Goal: Task Accomplishment & Management: Manage account settings

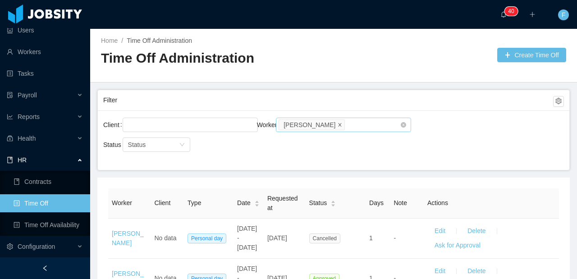
click at [338, 127] on span at bounding box center [340, 124] width 5 height 8
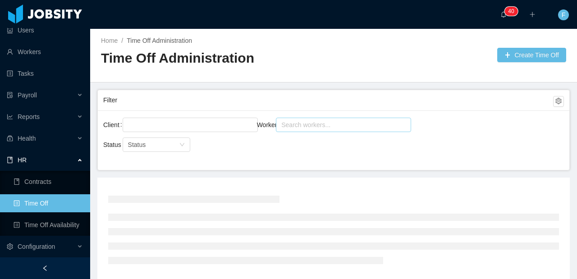
click at [318, 126] on div "Search workers..." at bounding box center [340, 124] width 116 height 9
type input "****"
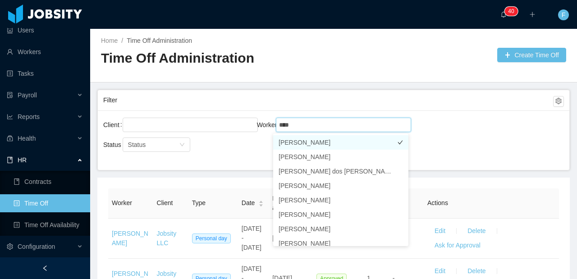
click at [328, 144] on li "[PERSON_NAME]" at bounding box center [340, 142] width 135 height 14
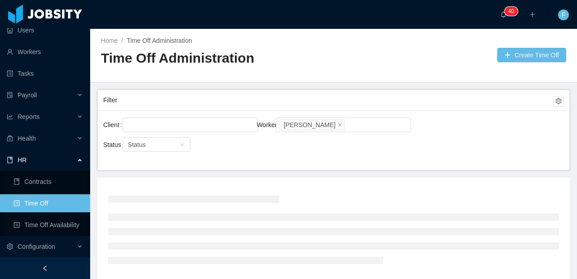
click at [447, 125] on div "Client Worker Search workers... [PERSON_NAME]" at bounding box center [333, 130] width 461 height 29
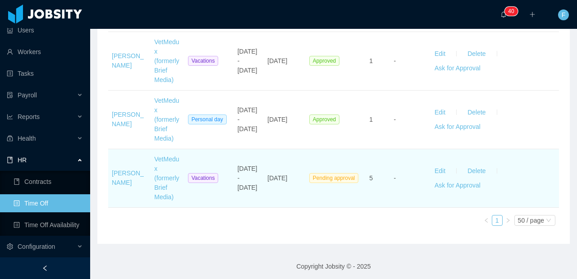
scroll to position [1596, 0]
click at [430, 171] on button "Edit" at bounding box center [440, 171] width 25 height 14
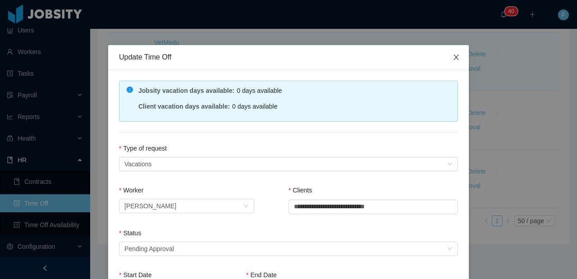
click at [453, 57] on icon "icon: close" at bounding box center [456, 57] width 7 height 7
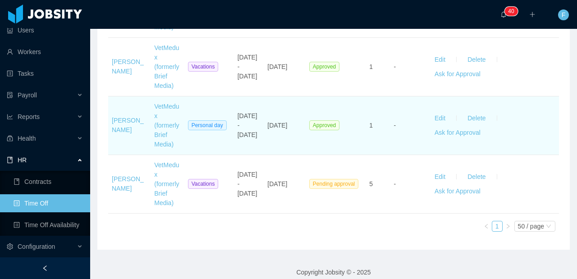
scroll to position [1583, 0]
